Goal: Task Accomplishment & Management: Use online tool/utility

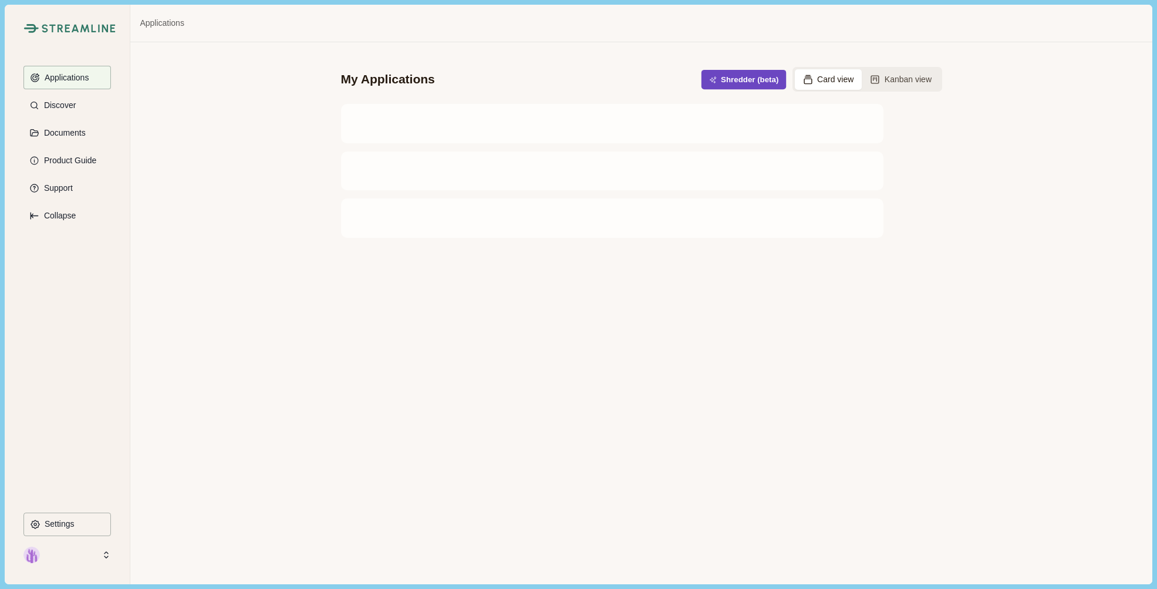
click at [729, 80] on button "Shredder (beta)" at bounding box center [743, 79] width 85 height 19
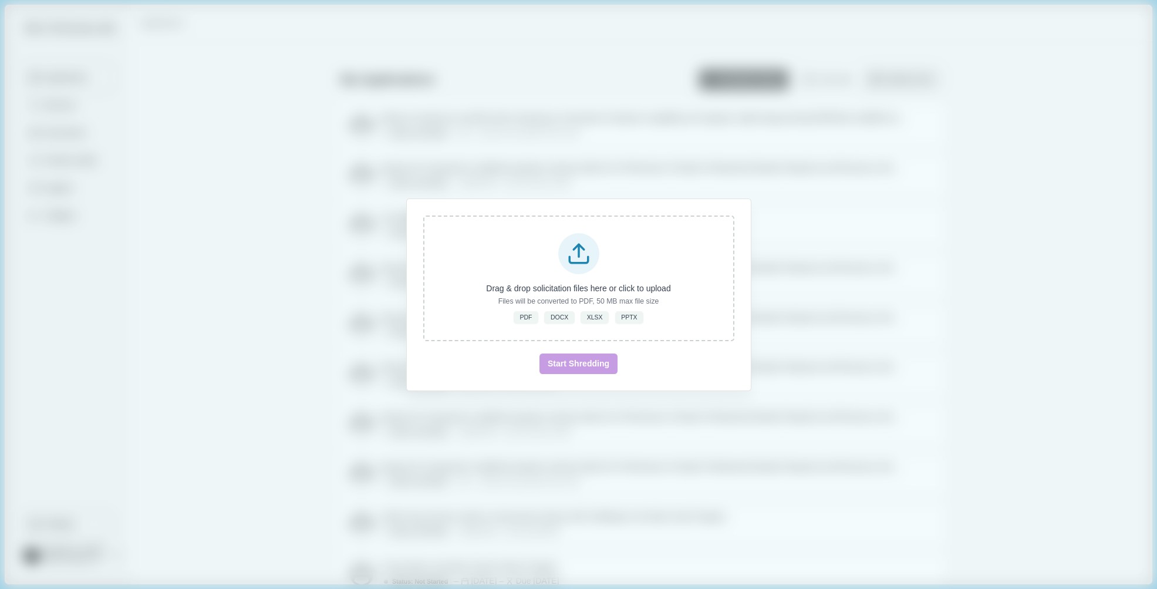
click at [726, 141] on div "Drag & drop solicitation files here or click to upload Files will be converted …" at bounding box center [578, 294] width 1157 height 589
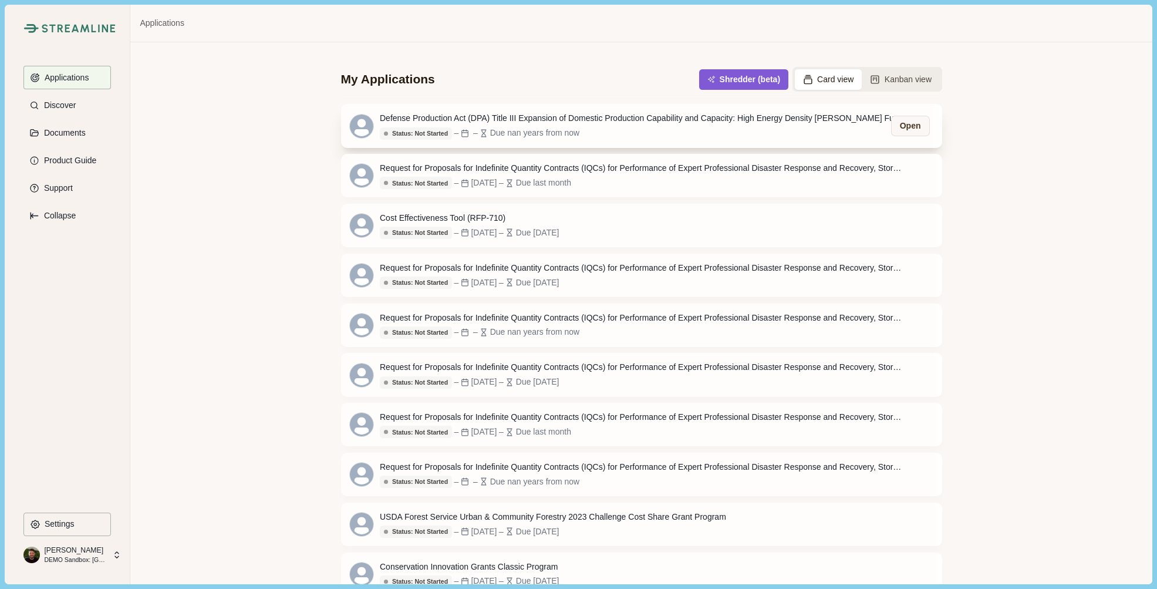
click at [690, 128] on div "Status: Not Started Status: Not Started Status: Go/No Go Status: In Progress St…" at bounding box center [644, 133] width 528 height 13
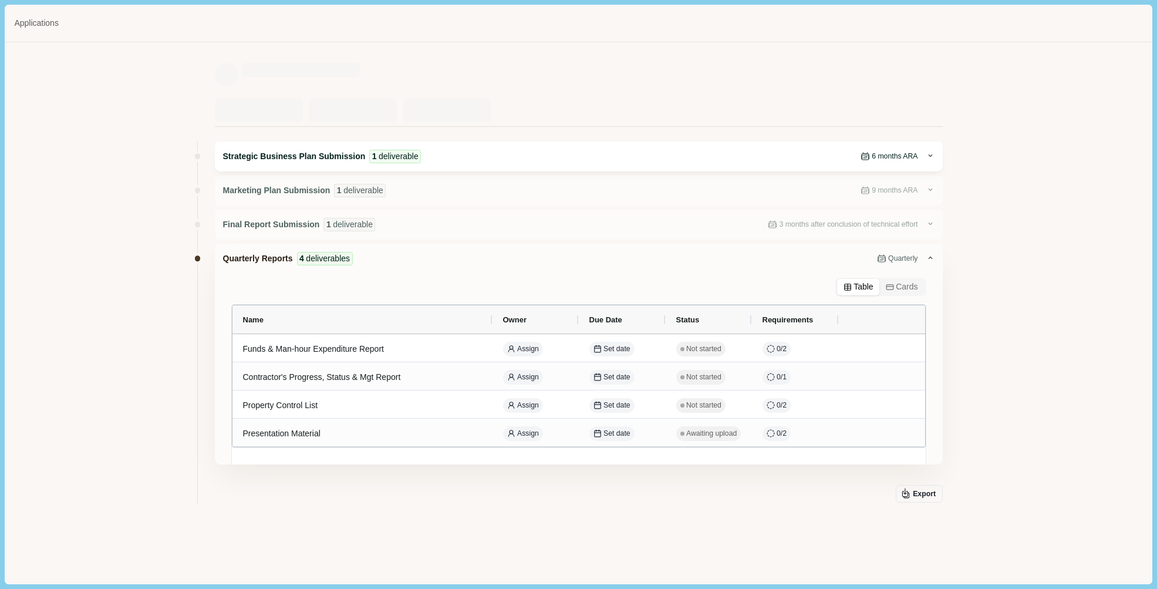
click at [491, 157] on div "Strategic Business Plan Submission 1 deliverable 6 months ARA" at bounding box center [574, 157] width 703 height 14
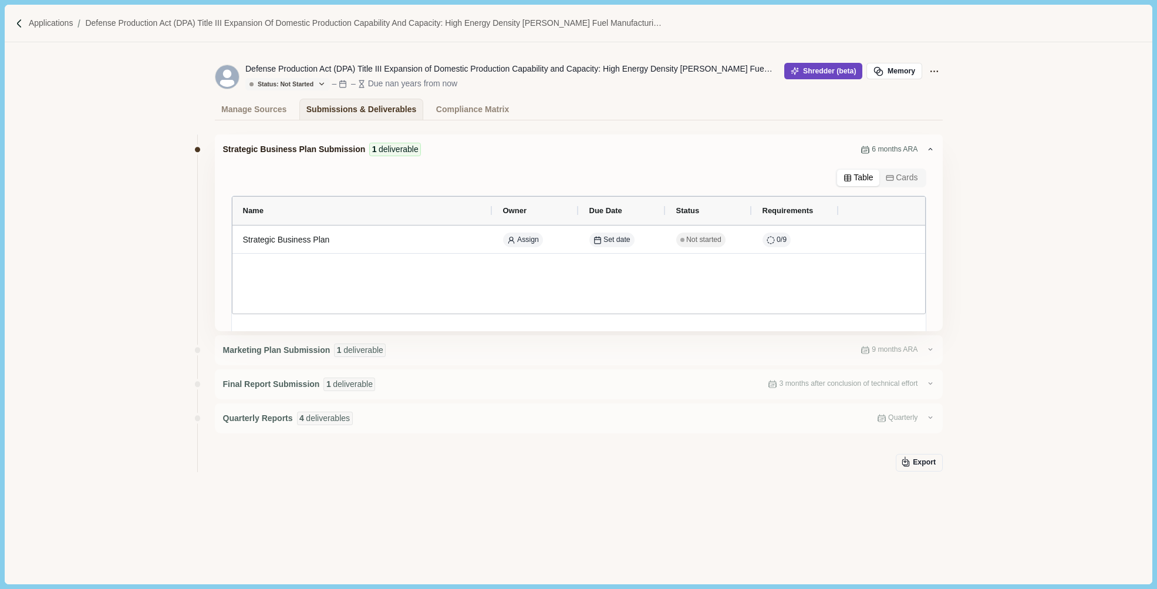
click at [813, 78] on button "Shredder (beta)" at bounding box center [823, 71] width 78 height 16
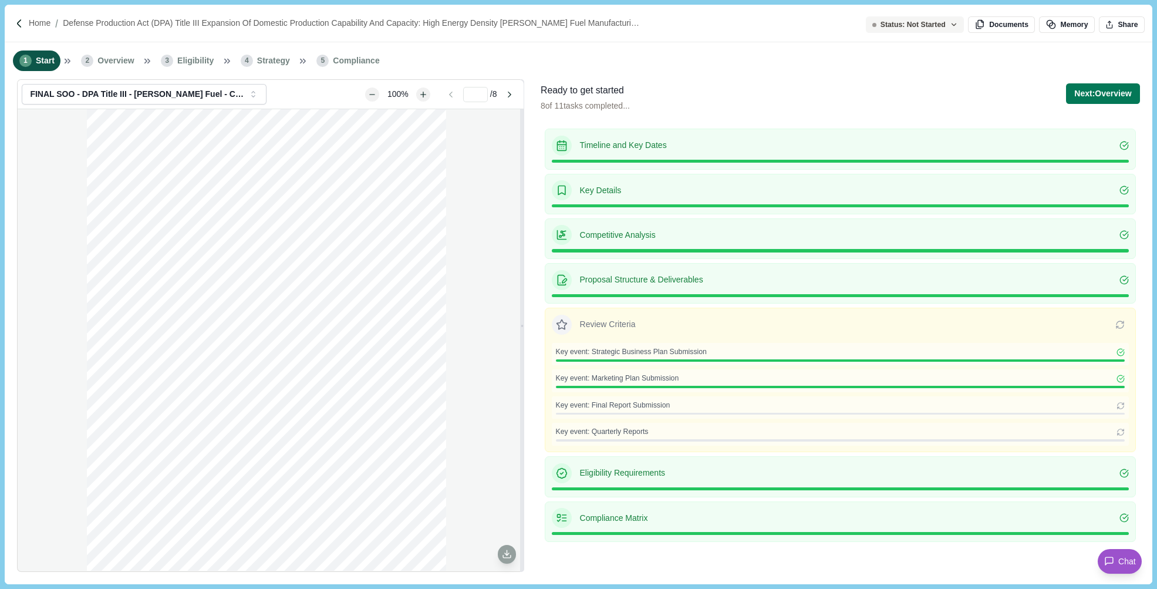
click at [114, 60] on span "Overview" at bounding box center [115, 61] width 36 height 12
click at [1107, 91] on button "Next: Overview" at bounding box center [1102, 93] width 73 height 21
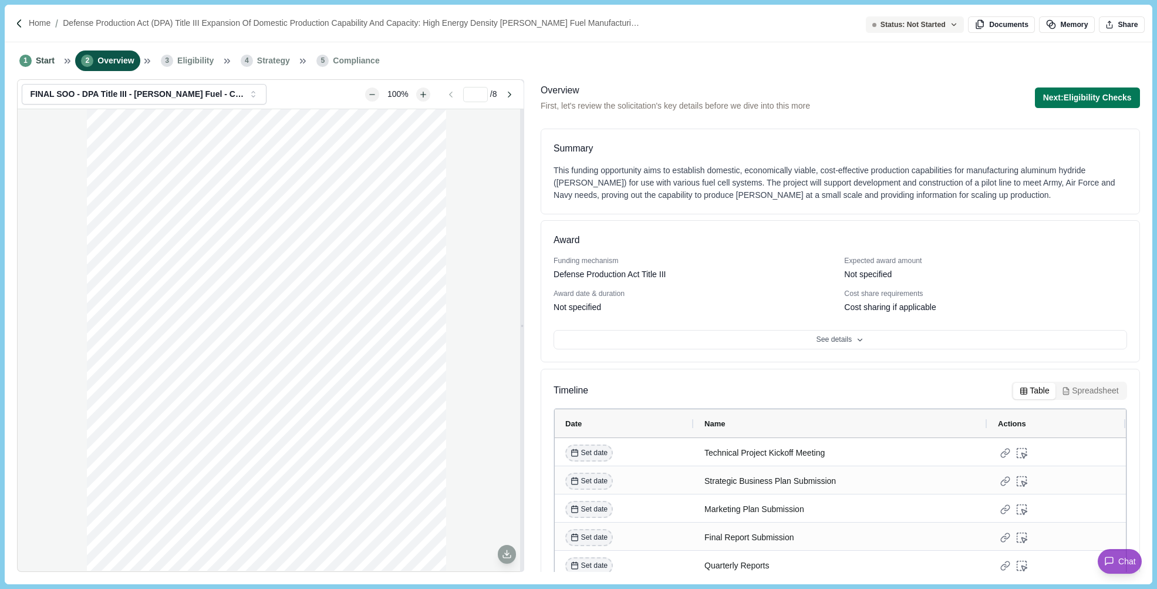
click at [810, 106] on span "First, let's review the solicitation's key details before we dive into this more" at bounding box center [676, 106] width 270 height 12
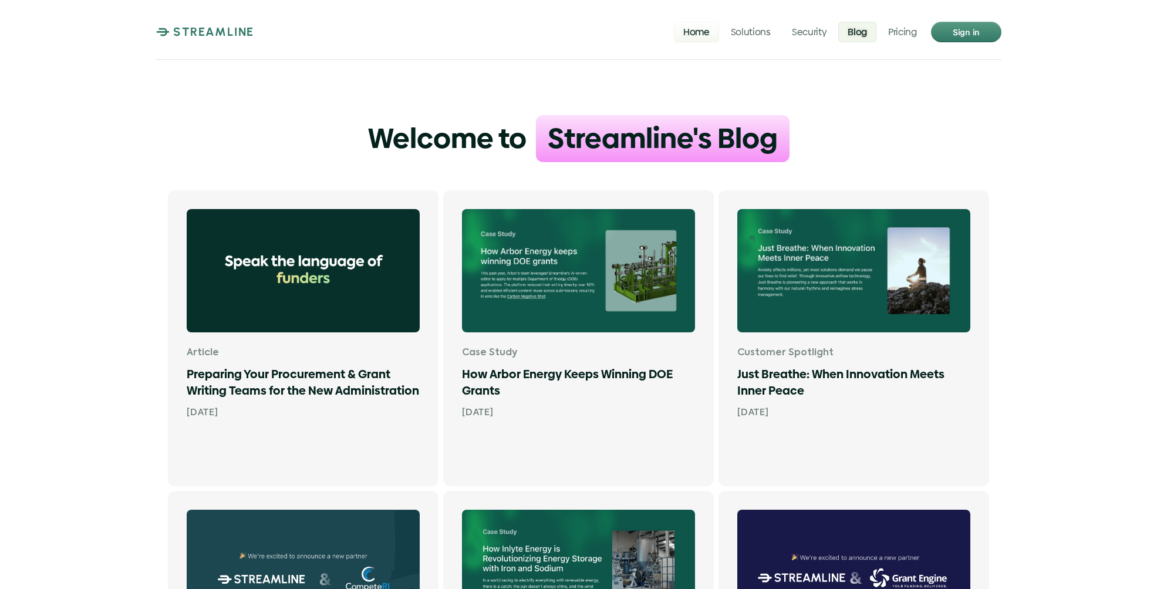
click at [702, 27] on p "Home" at bounding box center [696, 31] width 26 height 11
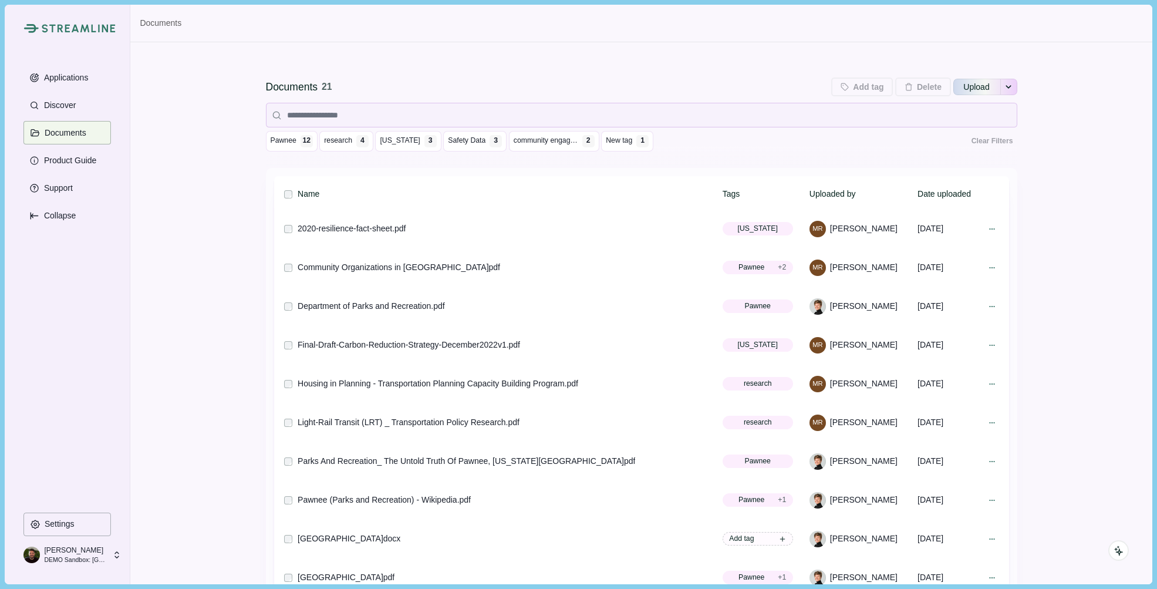
click at [221, 166] on div "Documents 21 Add tag Add tags to 0 selected documents Press Enter to add a new …" at bounding box center [641, 381] width 1022 height 679
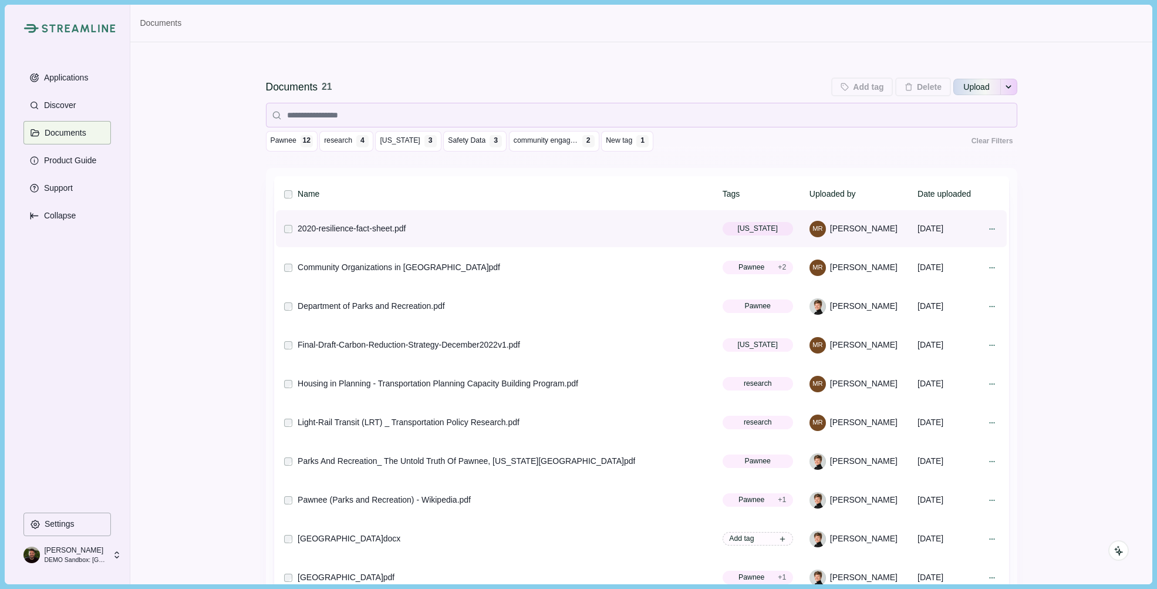
click at [345, 228] on div "2020-resilience-fact-sheet.pdf" at bounding box center [352, 229] width 108 height 12
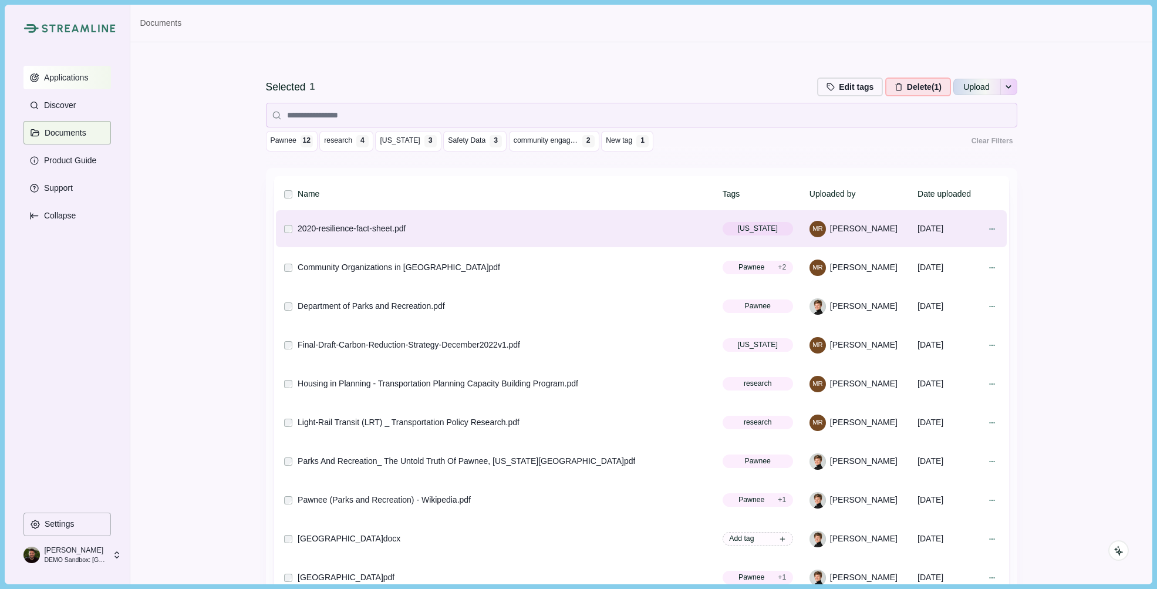
click at [65, 73] on p "Applications" at bounding box center [64, 78] width 49 height 10
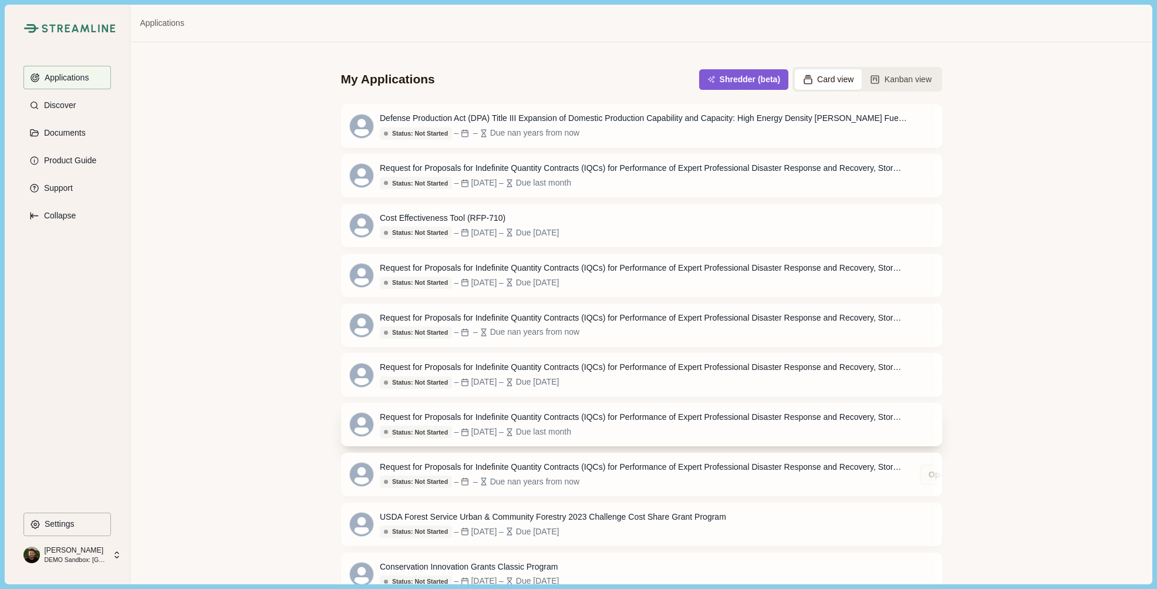
click at [573, 421] on div "Request for Proposals for Indefinite Quantity Contracts (IQCs) for Performance …" at bounding box center [644, 417] width 528 height 12
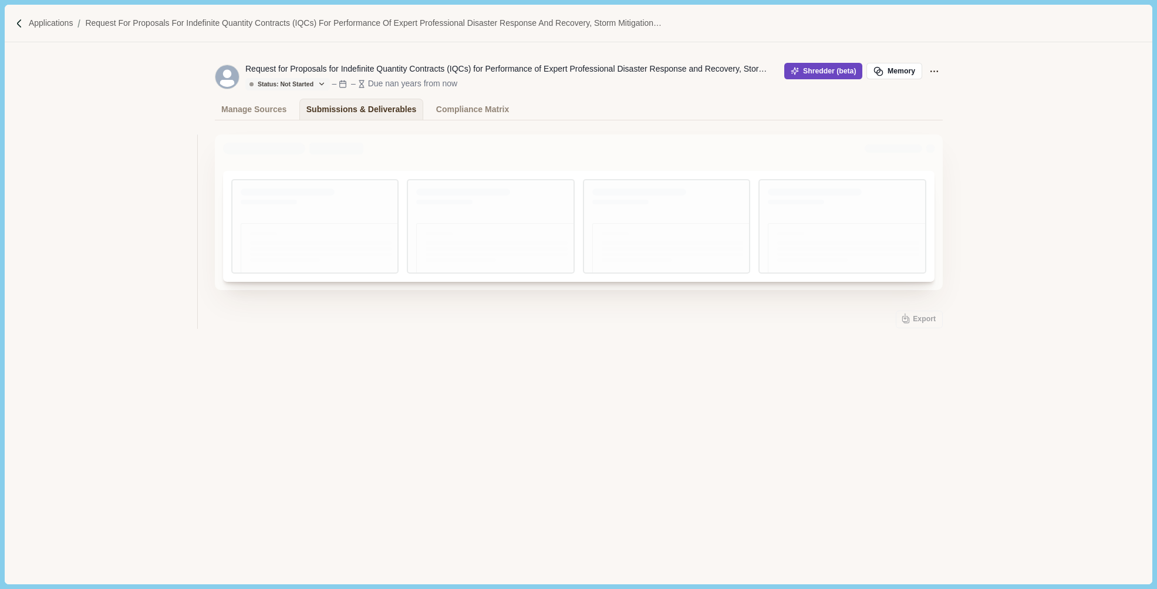
click at [813, 72] on button "Shredder (beta)" at bounding box center [823, 71] width 78 height 16
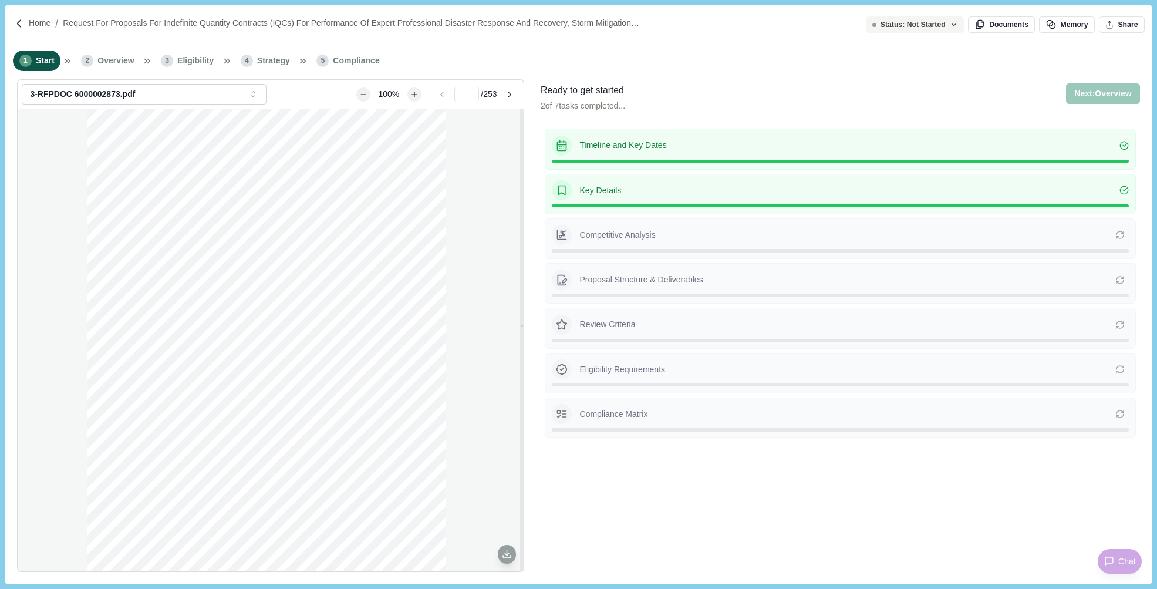
click at [885, 59] on div "1 Start 2 Overview 3 Eligibility 4 Strategy 5 Compliance" at bounding box center [578, 60] width 1147 height 37
click at [33, 26] on p "Home" at bounding box center [40, 23] width 22 height 12
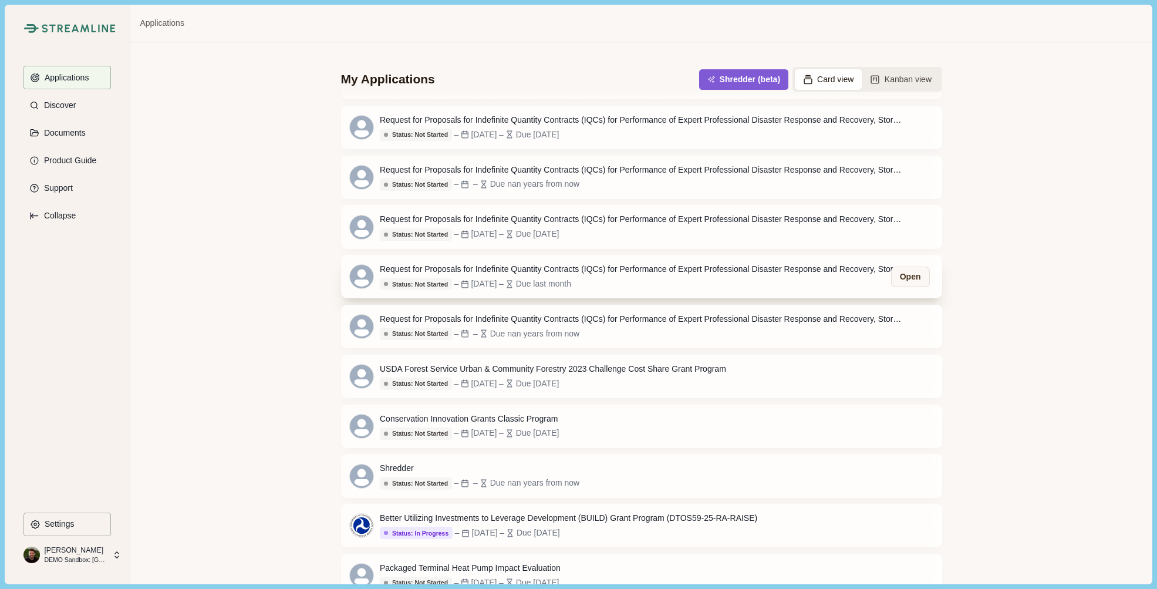
scroll to position [219, 0]
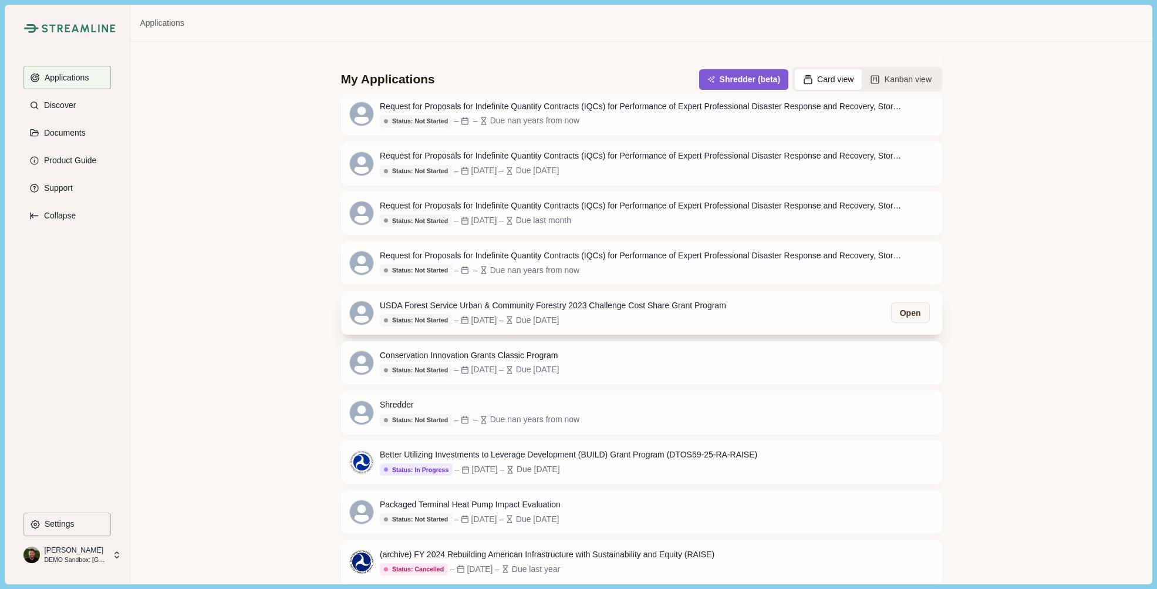
click at [636, 307] on div "USDA Forest Service Urban & Community Forestry 2023 Challenge Cost Share Grant …" at bounding box center [553, 305] width 346 height 12
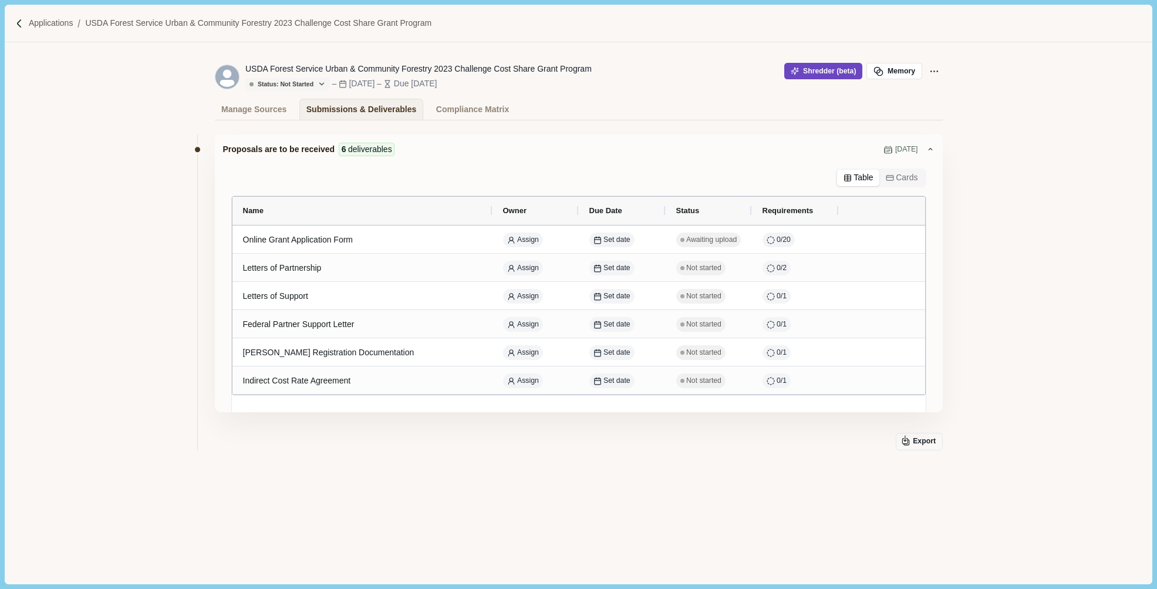
click at [827, 72] on button "Shredder (beta)" at bounding box center [823, 71] width 78 height 16
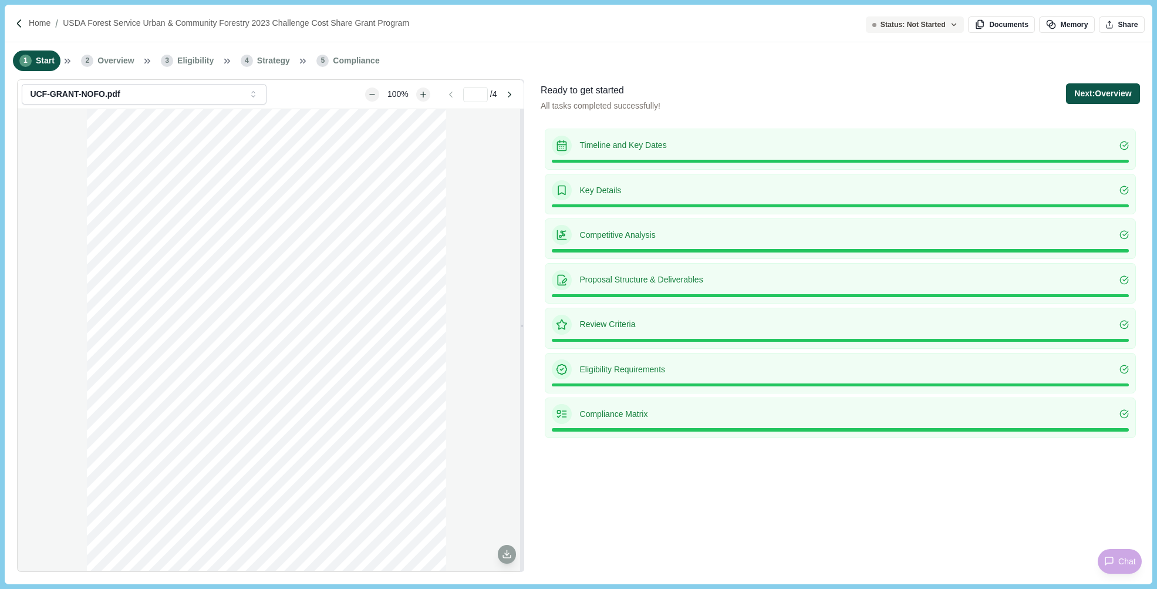
click at [1119, 97] on button "Next: Overview" at bounding box center [1102, 93] width 73 height 21
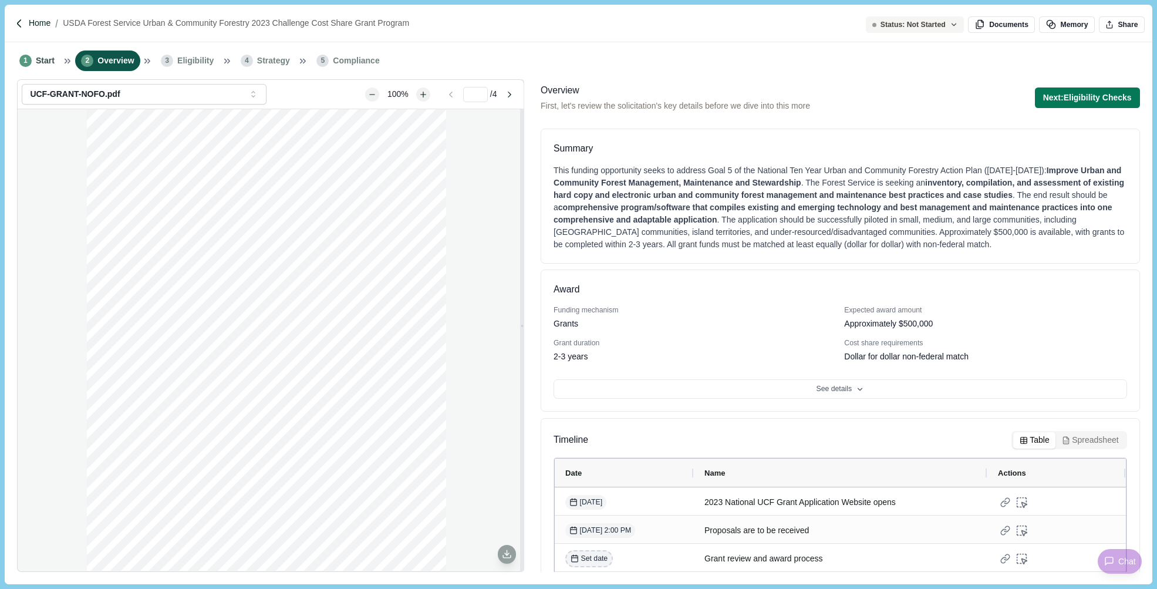
click at [42, 20] on p "Home" at bounding box center [40, 23] width 22 height 12
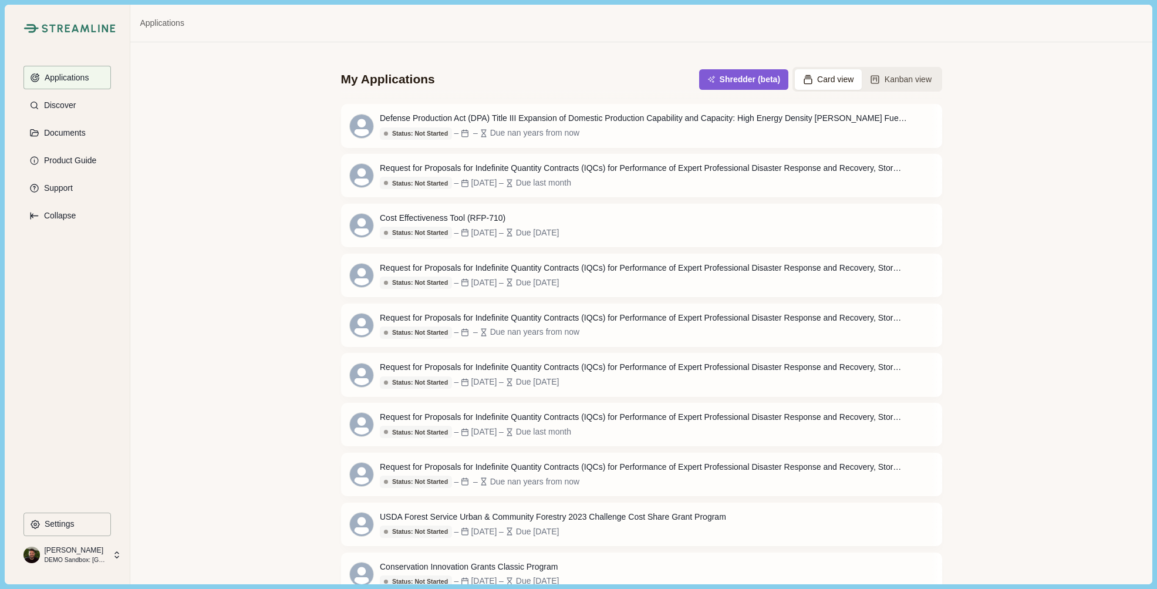
click at [84, 553] on p "[PERSON_NAME]" at bounding box center [75, 550] width 62 height 11
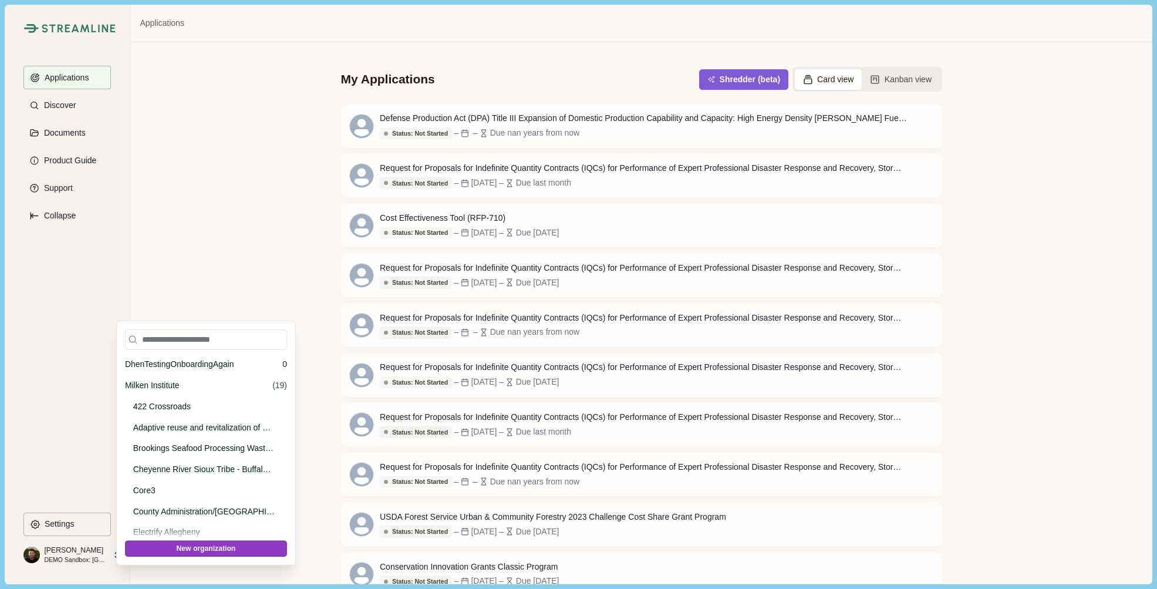
scroll to position [13608, 0]
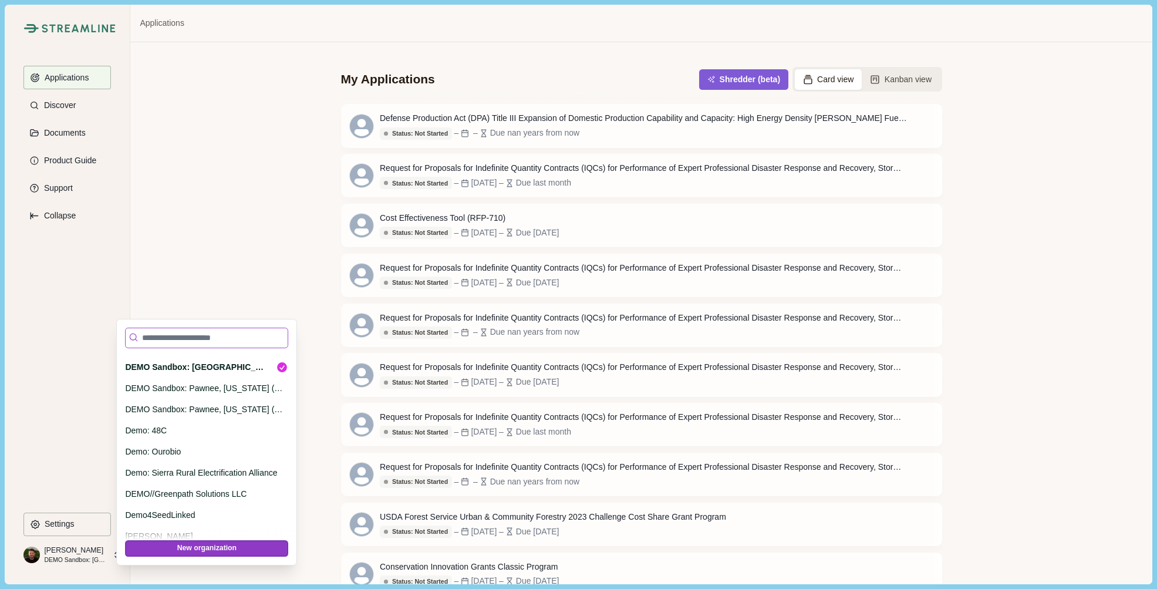
click at [177, 340] on input at bounding box center [206, 338] width 163 height 21
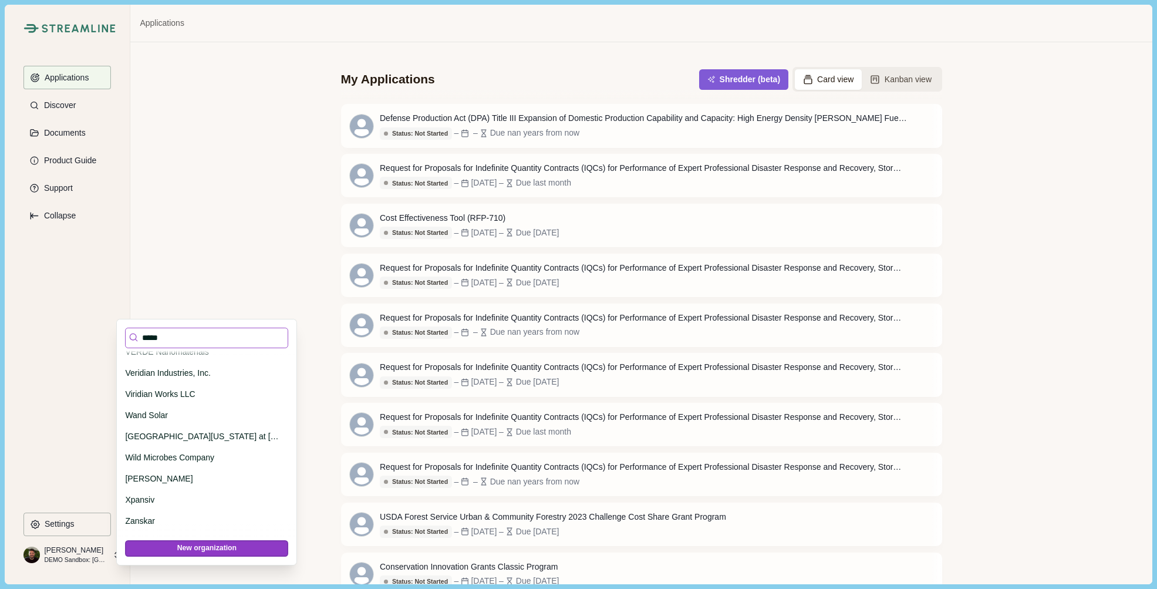
scroll to position [0, 0]
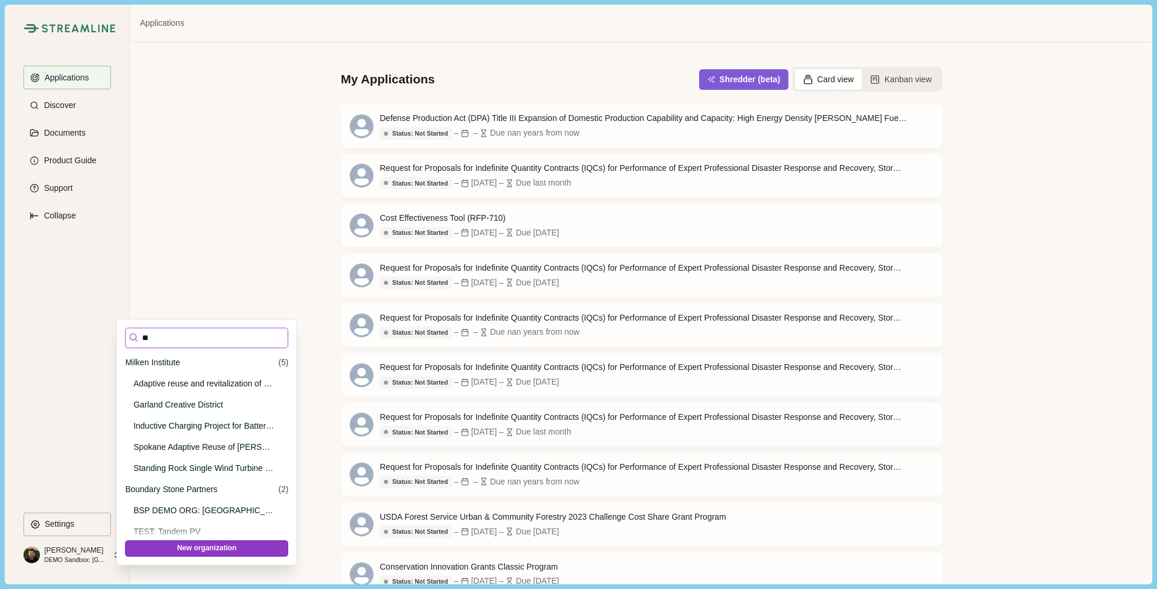
type input "*"
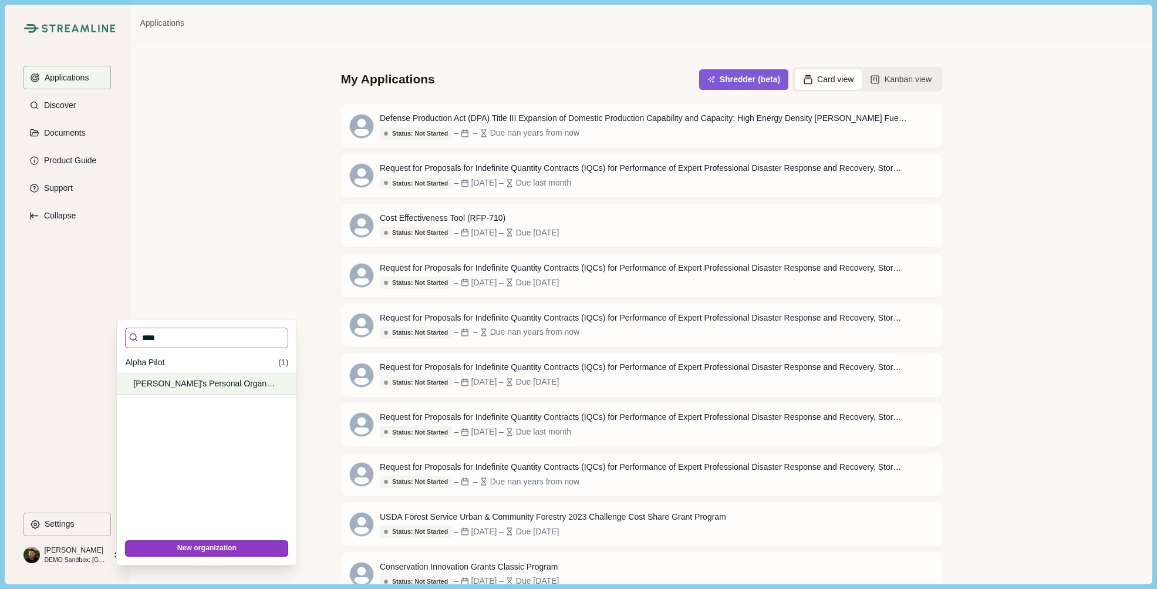
type input "****"
click at [183, 385] on p "[PERSON_NAME]'s Personal Organization" at bounding box center [204, 384] width 143 height 12
